Goal: Task Accomplishment & Management: Use online tool/utility

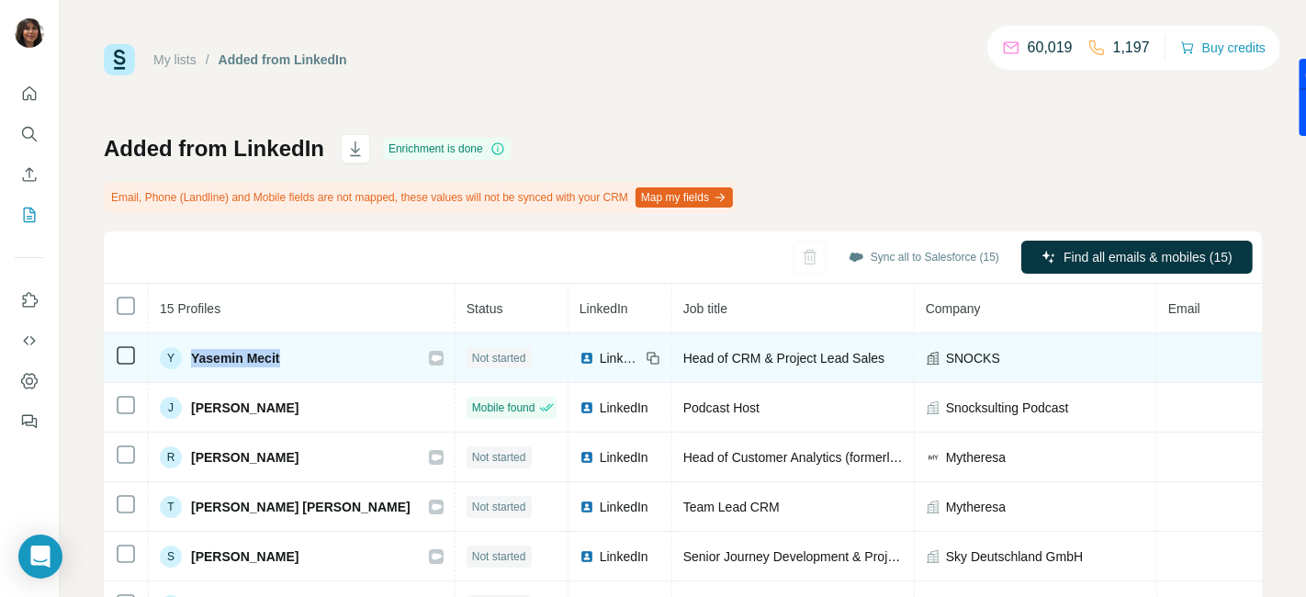
drag, startPoint x: 294, startPoint y: 351, endPoint x: 193, endPoint y: 352, distance: 101.0
click at [193, 352] on div "Y Yasemin Mecit" at bounding box center [302, 358] width 284 height 22
copy span "Yasemin Mecit"
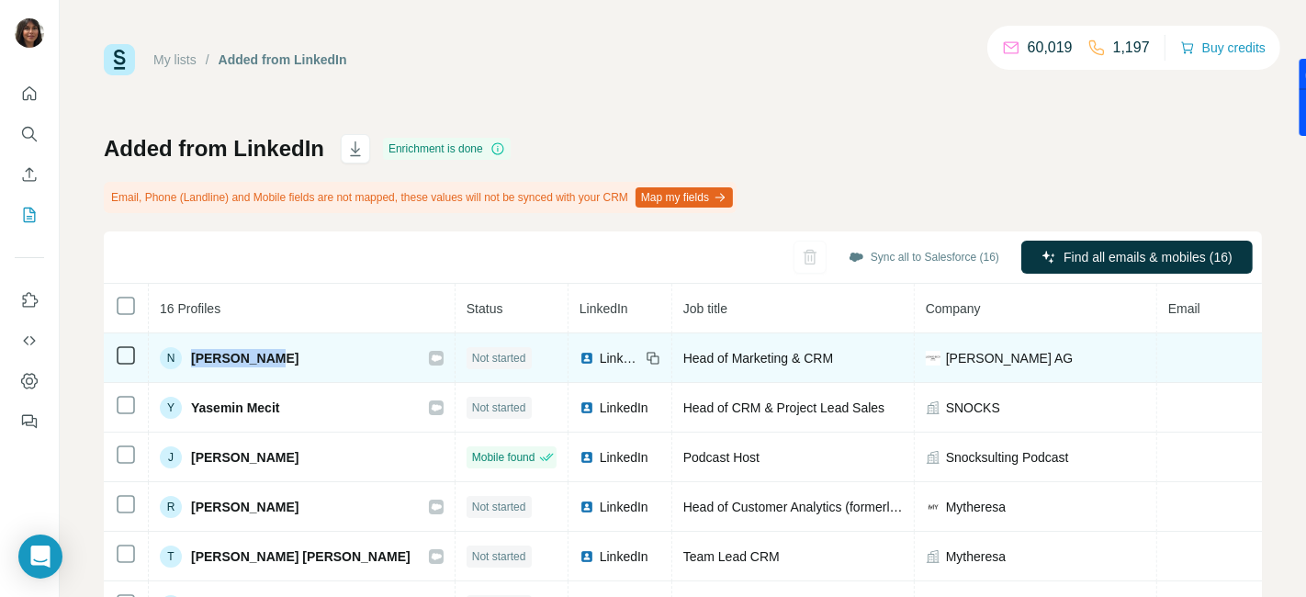
drag, startPoint x: 279, startPoint y: 365, endPoint x: 194, endPoint y: 358, distance: 85.7
click at [194, 358] on div "N Nele Göritz" at bounding box center [302, 358] width 284 height 22
copy span "[PERSON_NAME]"
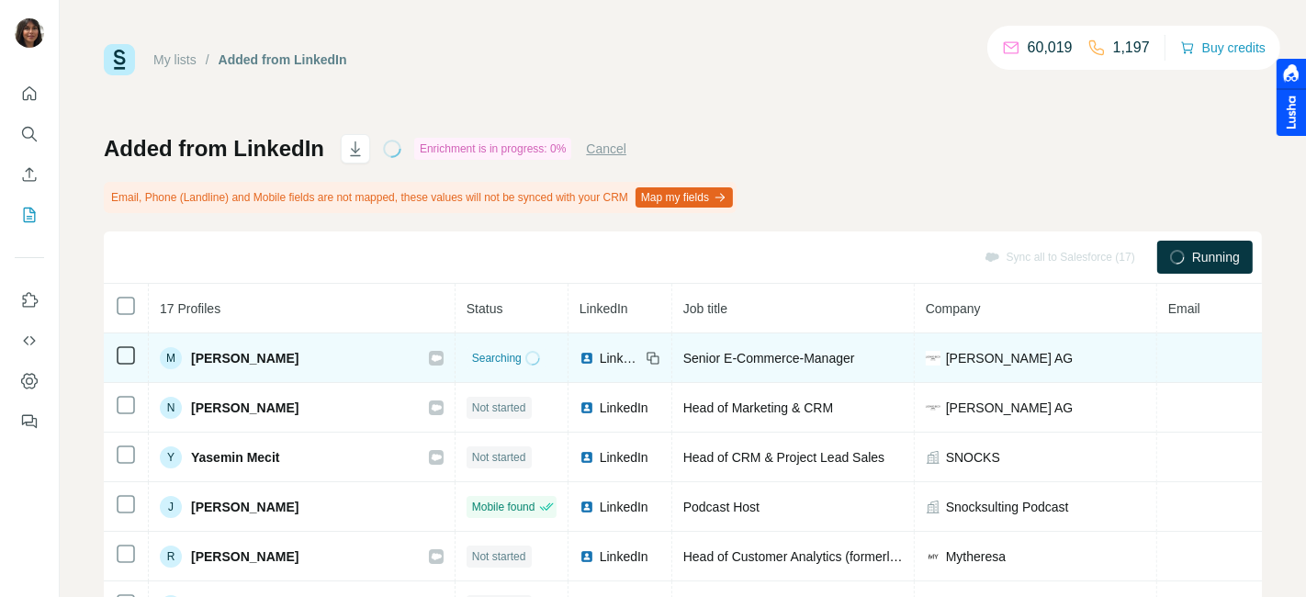
click at [270, 313] on th "17 Profiles" at bounding box center [302, 309] width 307 height 50
drag, startPoint x: 307, startPoint y: 350, endPoint x: 187, endPoint y: 355, distance: 119.5
click at [187, 355] on div "M Maximilian Bayer" at bounding box center [302, 358] width 284 height 22
copy span "[PERSON_NAME]"
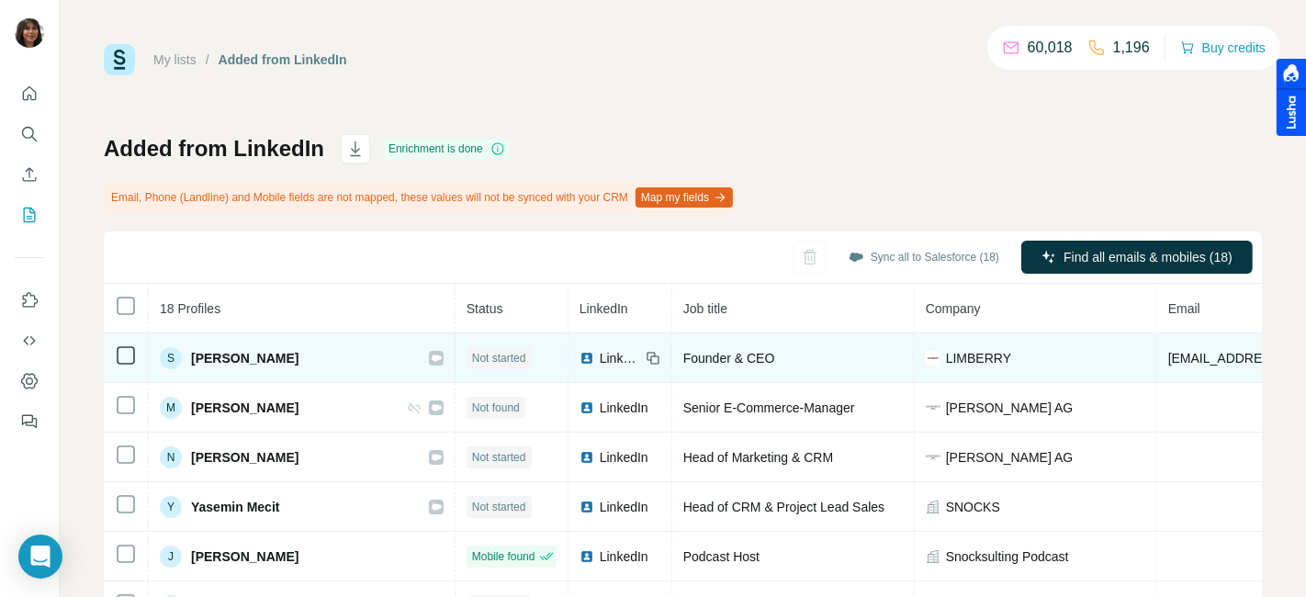
click at [230, 357] on span "Sibilla Kawala" at bounding box center [244, 358] width 107 height 18
click at [230, 357] on span "[PERSON_NAME]" at bounding box center [244, 358] width 107 height 18
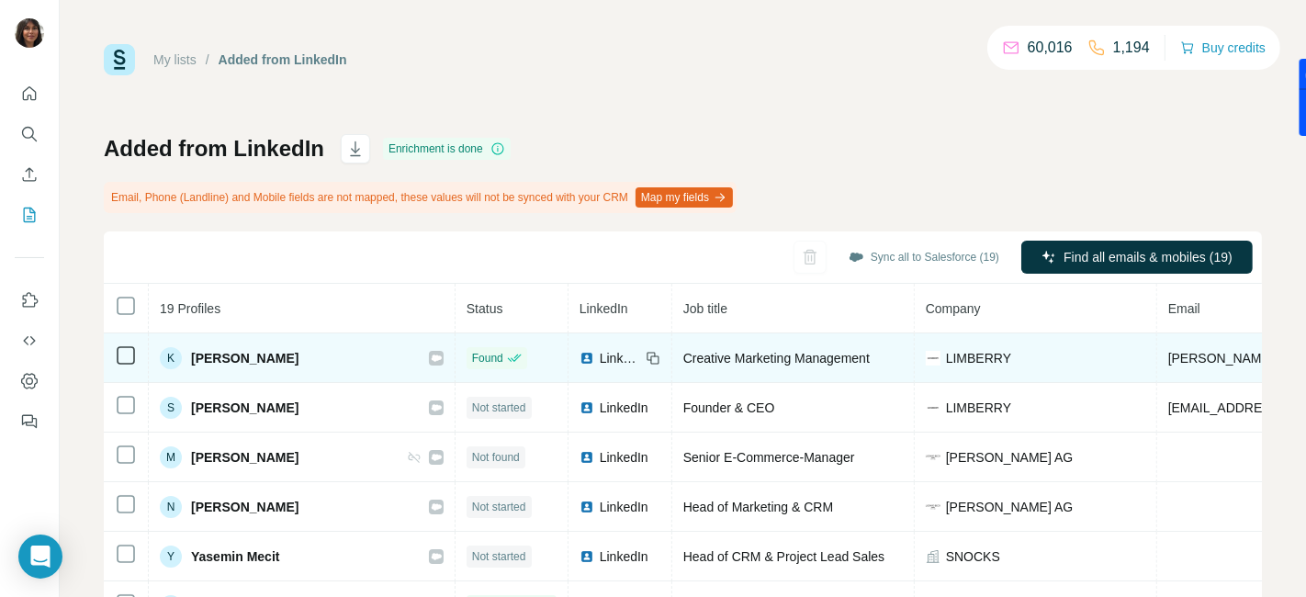
drag, startPoint x: 314, startPoint y: 356, endPoint x: 191, endPoint y: 346, distance: 123.5
click at [191, 347] on div "K Katharina Warlies" at bounding box center [302, 358] width 284 height 22
copy span "[PERSON_NAME]"
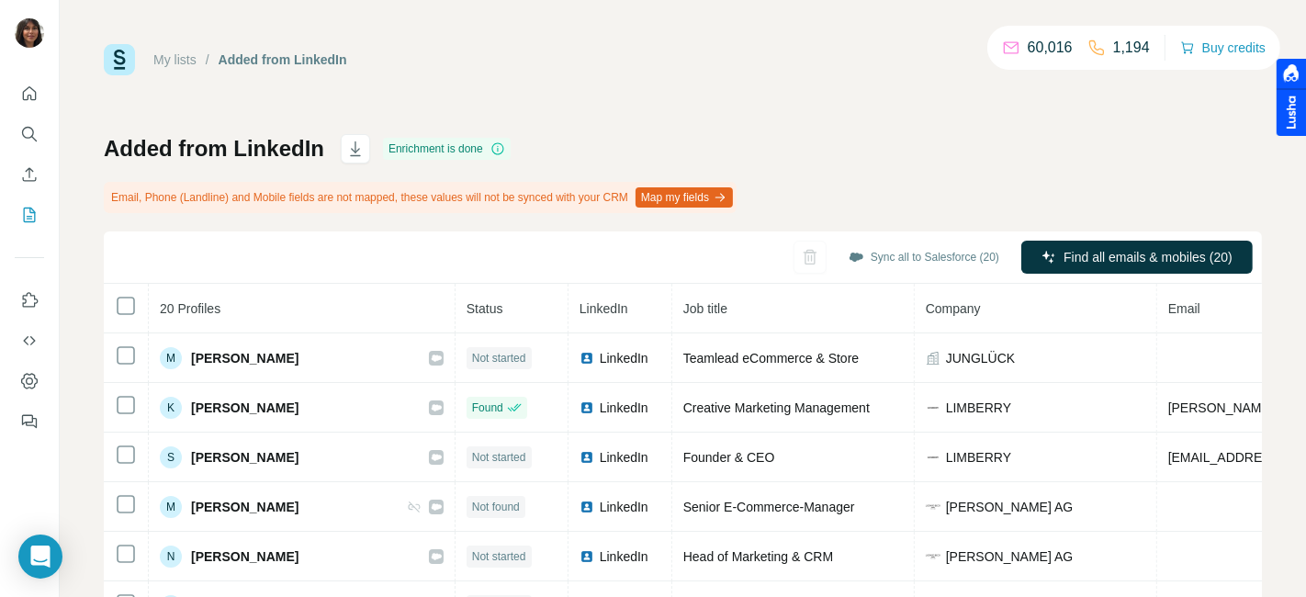
drag, startPoint x: 310, startPoint y: 325, endPoint x: 236, endPoint y: 319, distance: 74.7
click at [236, 319] on th "20 Profiles" at bounding box center [302, 309] width 307 height 50
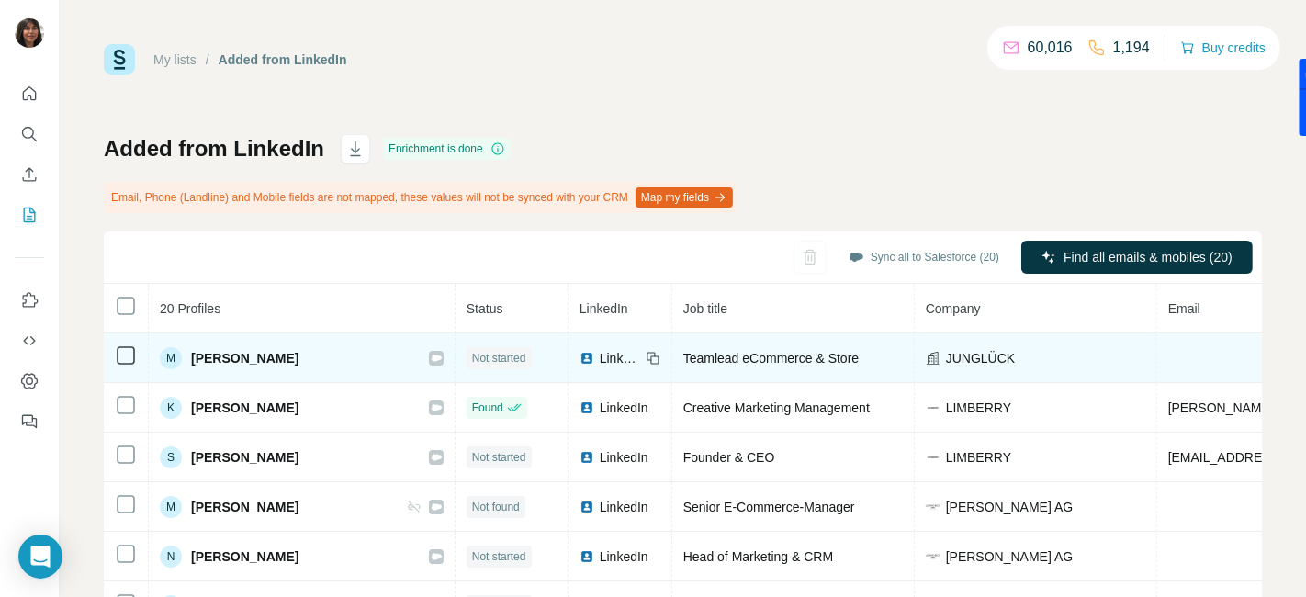
drag, startPoint x: 289, startPoint y: 359, endPoint x: 187, endPoint y: 361, distance: 102.0
click at [187, 361] on div "M Matthias Egbers" at bounding box center [229, 358] width 139 height 22
copy span "[PERSON_NAME]"
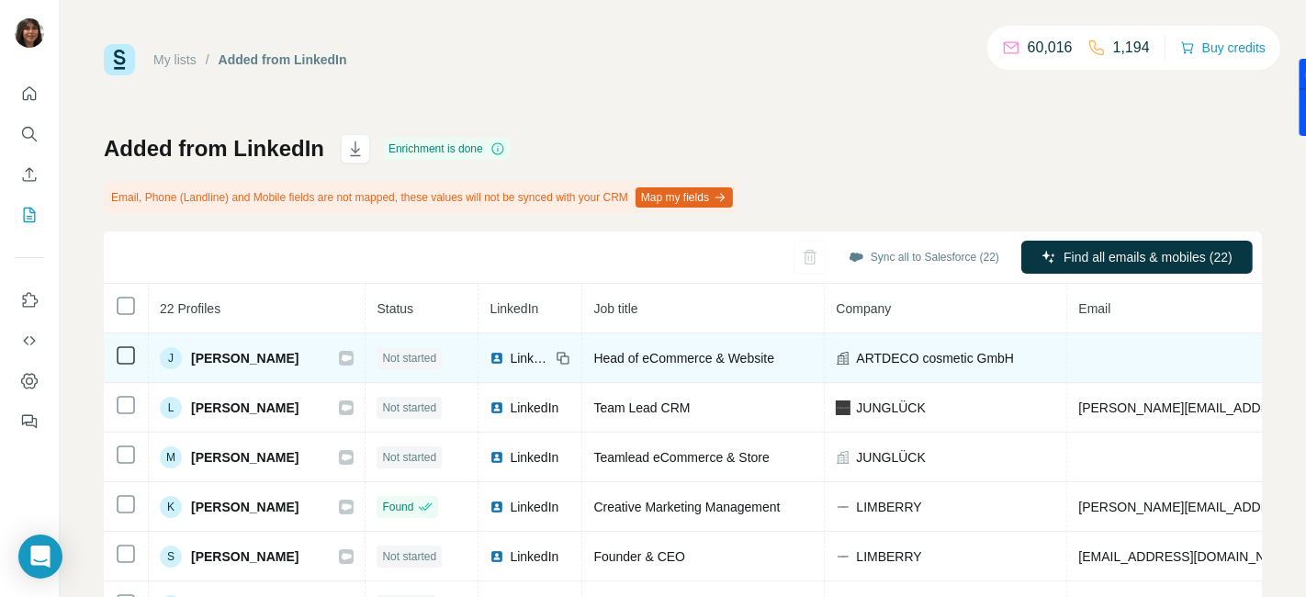
drag, startPoint x: 275, startPoint y: 314, endPoint x: 189, endPoint y: 358, distance: 96.1
click at [189, 358] on div "J Julia Halbleib" at bounding box center [257, 358] width 194 height 22
copy span "[PERSON_NAME]"
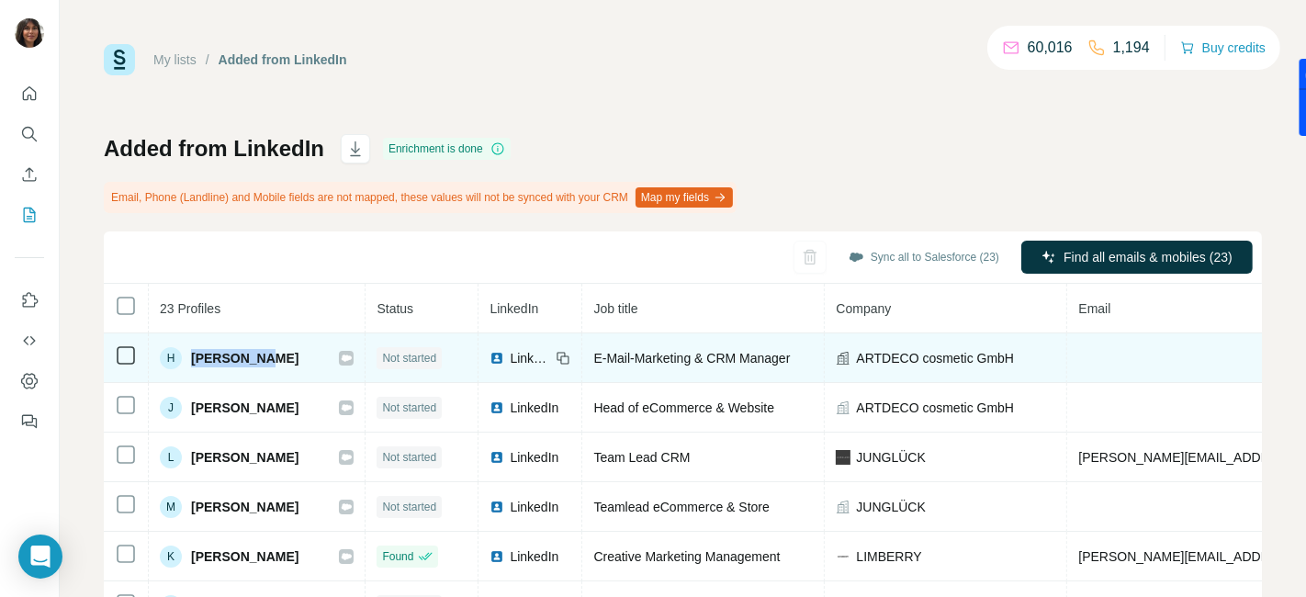
drag, startPoint x: 271, startPoint y: 354, endPoint x: 192, endPoint y: 352, distance: 79.0
click at [192, 352] on div "[PERSON_NAME]" at bounding box center [257, 358] width 194 height 22
copy span "[PERSON_NAME]"
